Goal: Task Accomplishment & Management: Use online tool/utility

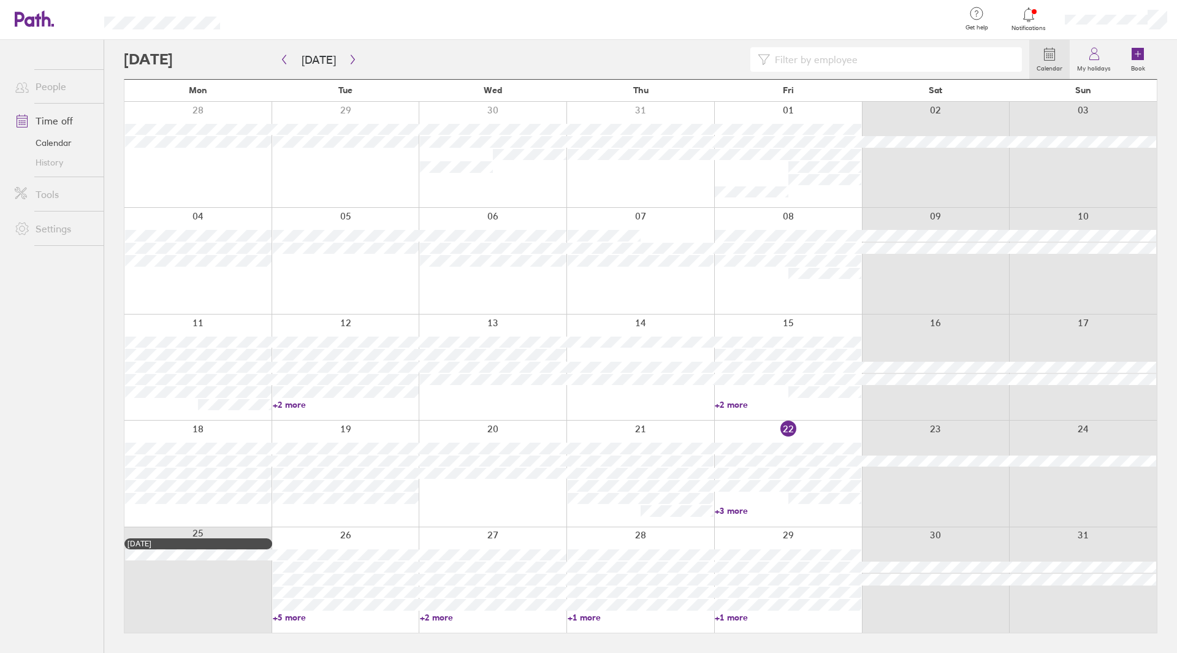
click at [764, 516] on div at bounding box center [788, 472] width 148 height 105
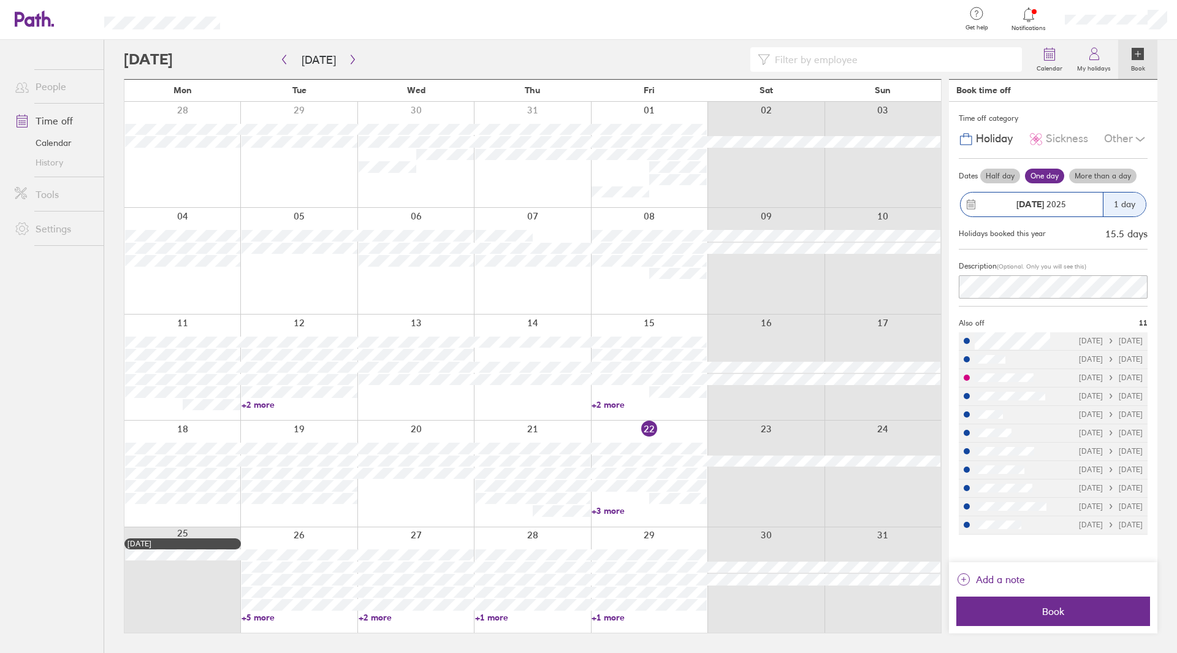
click at [305, 620] on link "+5 more" at bounding box center [298, 617] width 115 height 11
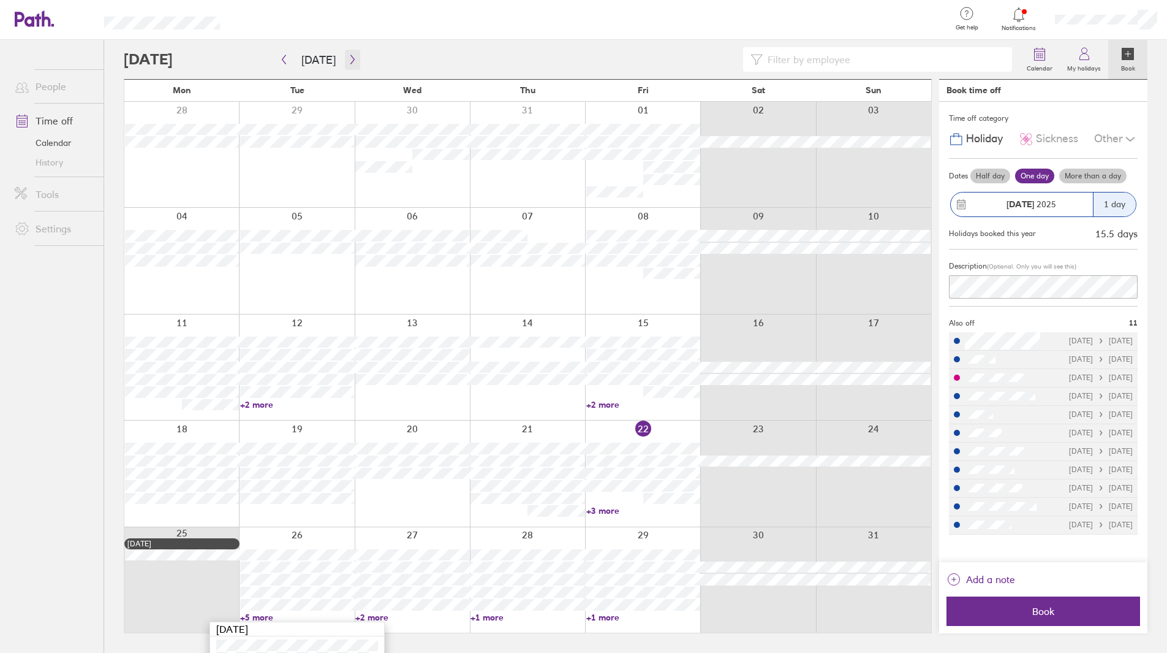
click at [348, 57] on icon "button" at bounding box center [352, 60] width 9 height 10
